Goal: Check status

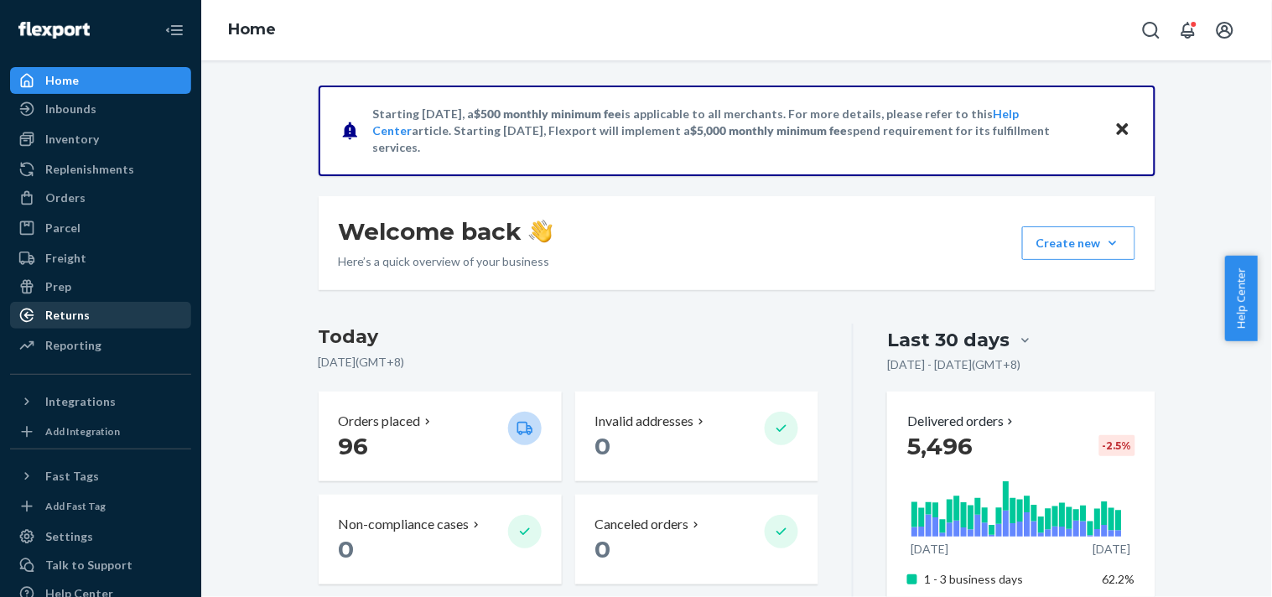
click at [46, 324] on div "Returns" at bounding box center [101, 314] width 178 height 23
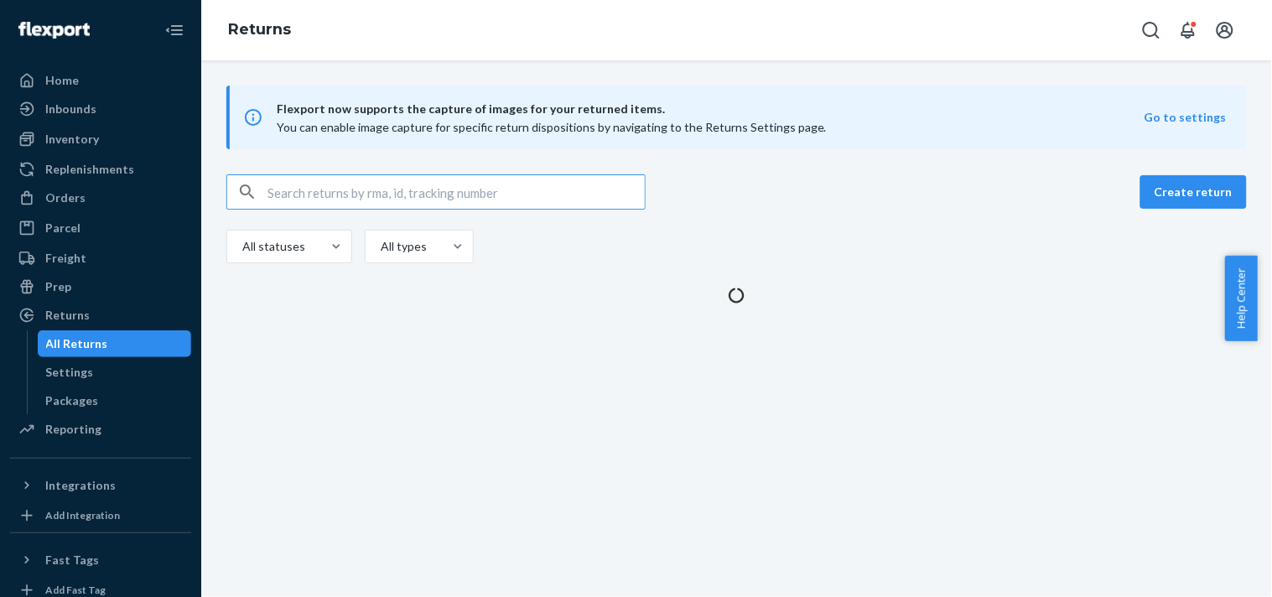
click at [455, 185] on input "text" at bounding box center [455, 192] width 377 height 34
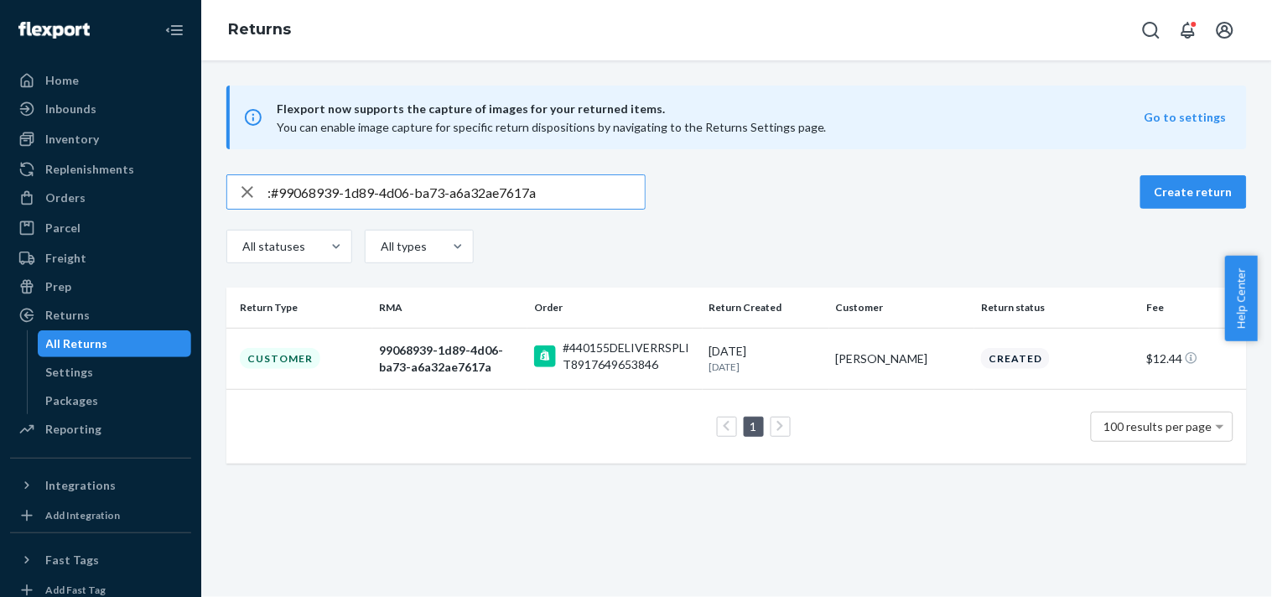
drag, startPoint x: 576, startPoint y: 199, endPoint x: 0, endPoint y: 193, distance: 575.9
click at [0, 194] on div "Home Inbounds Shipping Plans Problems Inventory Products Replenishments Orders …" at bounding box center [636, 298] width 1272 height 597
paste input "85174865"
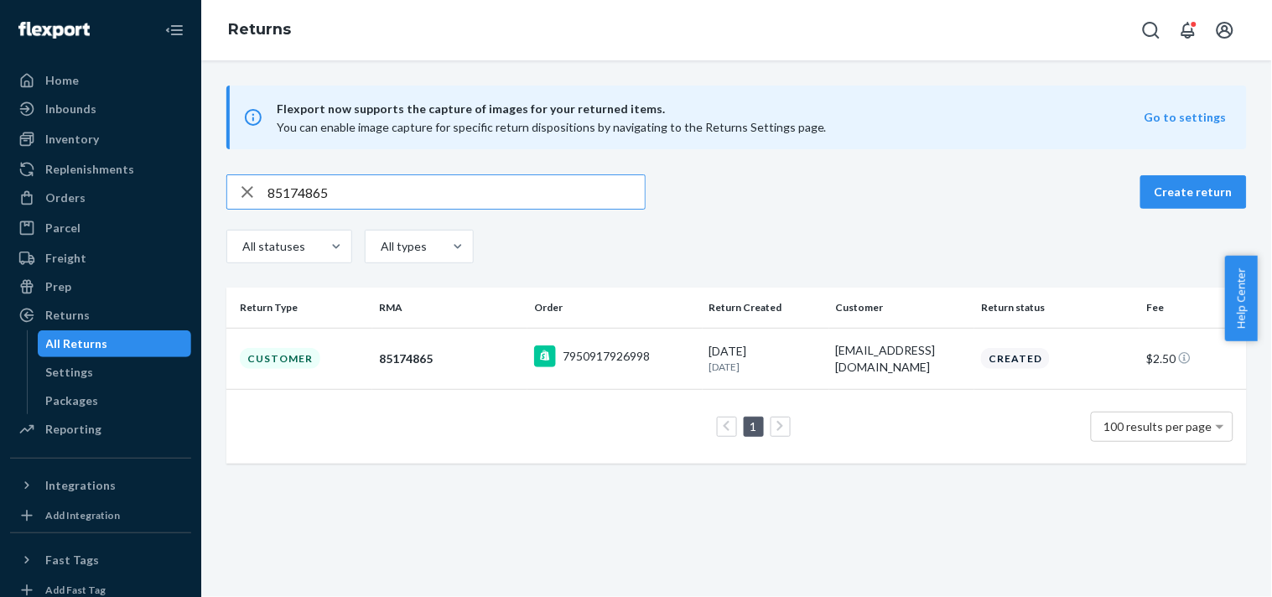
type input "85174865"
